Goal: Transaction & Acquisition: Purchase product/service

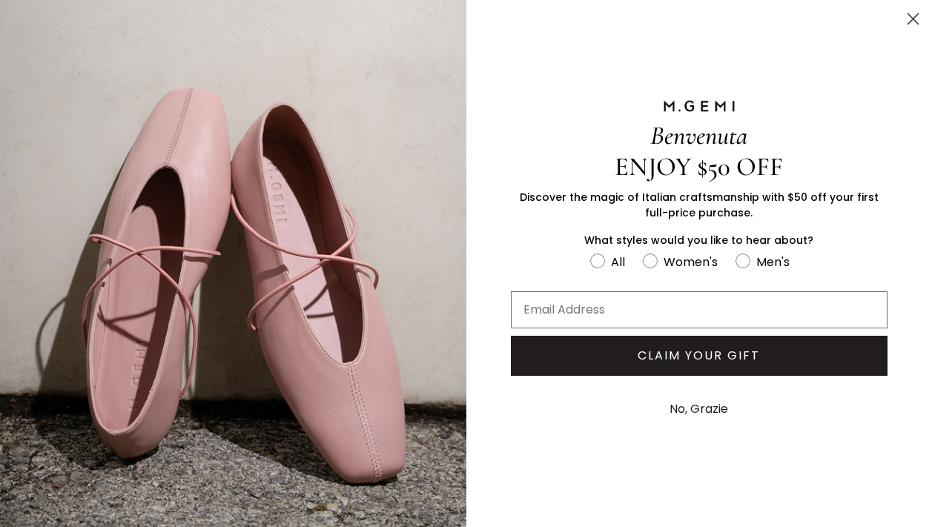
click at [908, 19] on circle "Close dialog" at bounding box center [913, 19] width 24 height 24
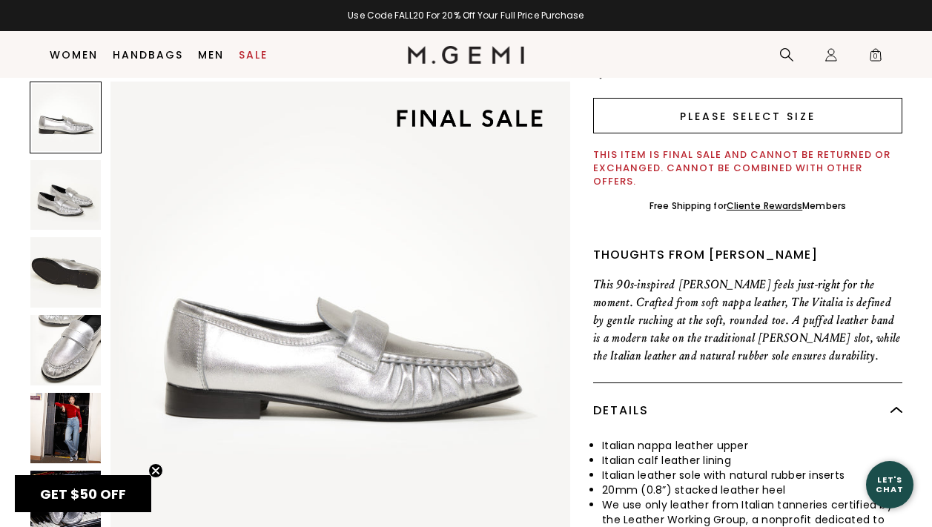
scroll to position [622, 0]
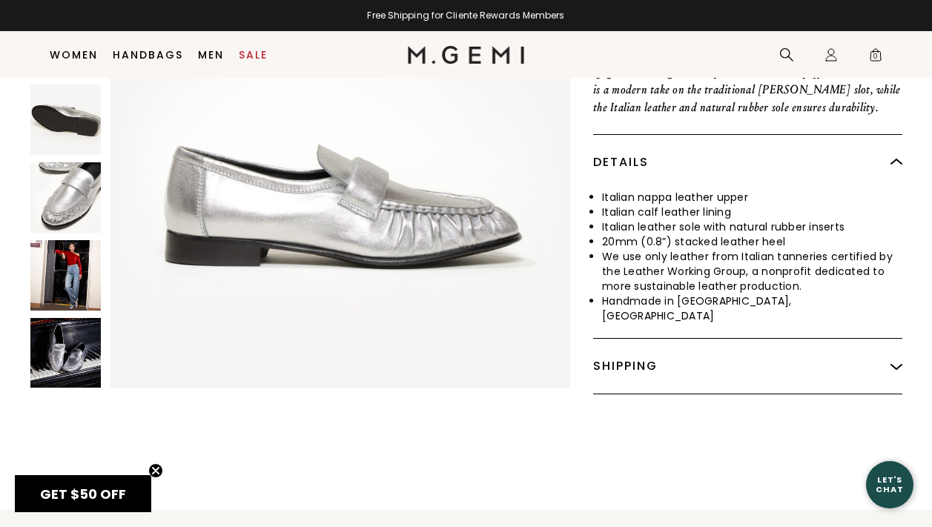
click at [66, 322] on img at bounding box center [65, 353] width 70 height 70
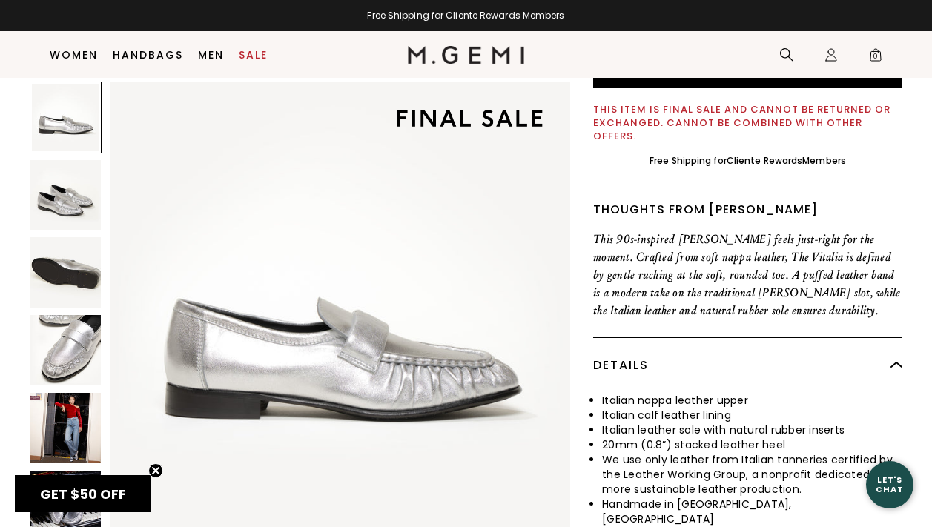
scroll to position [0, 0]
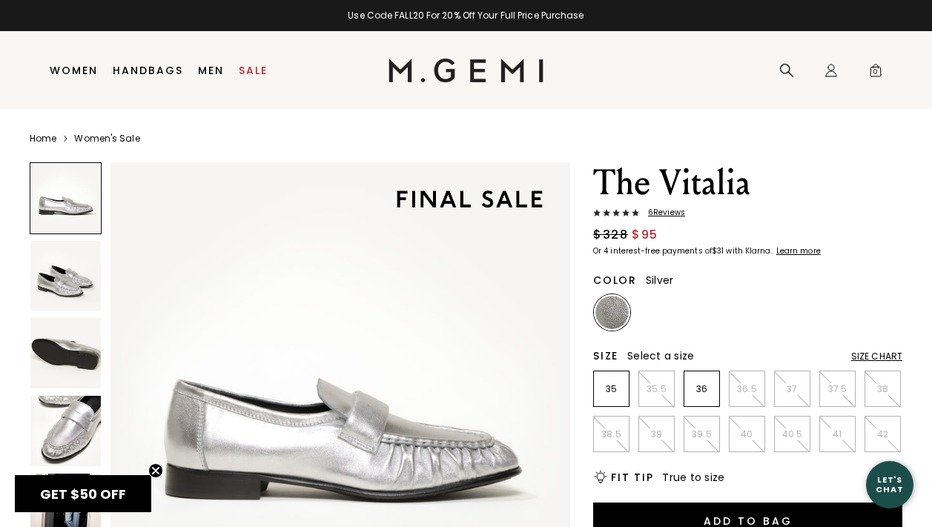
click at [627, 182] on h1 "The Vitalia" at bounding box center [747, 183] width 309 height 42
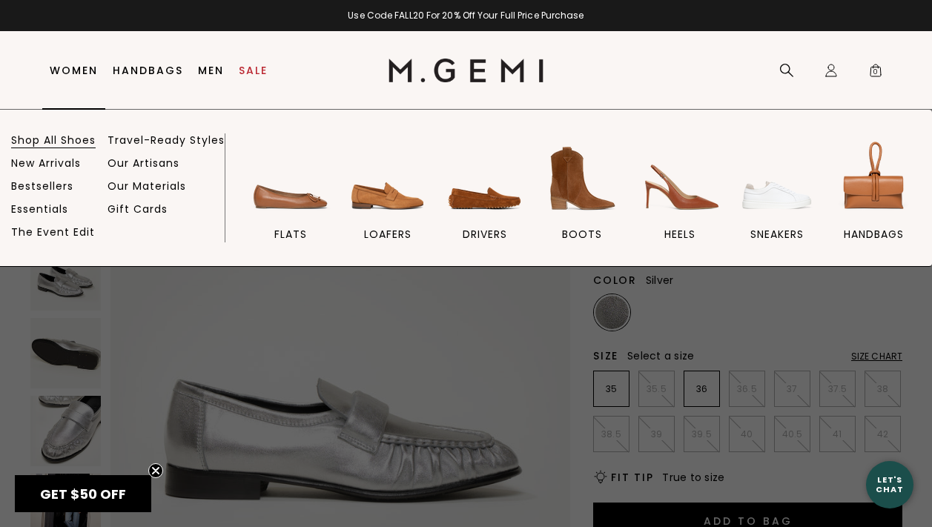
click at [62, 142] on link "Shop All Shoes" at bounding box center [53, 139] width 85 height 13
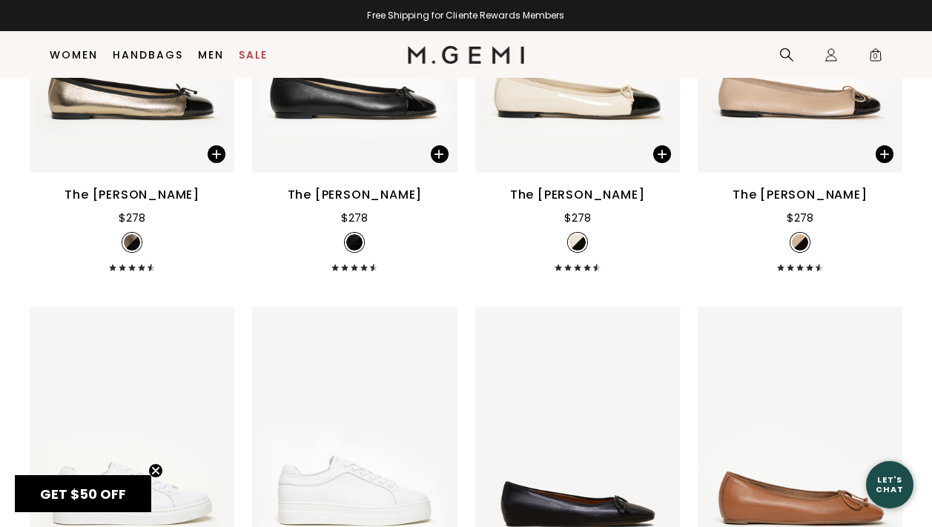
scroll to position [3801, 0]
